Goal: Find specific page/section

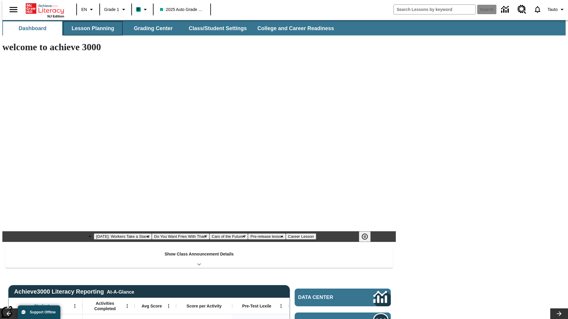
click at [91, 28] on button "Lesson Planning" at bounding box center [92, 28] width 59 height 14
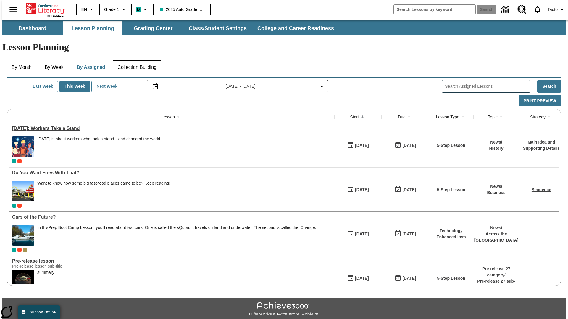
click at [137, 60] on button "Collection Building" at bounding box center [137, 67] width 49 height 14
